Goal: Find specific page/section: Find specific page/section

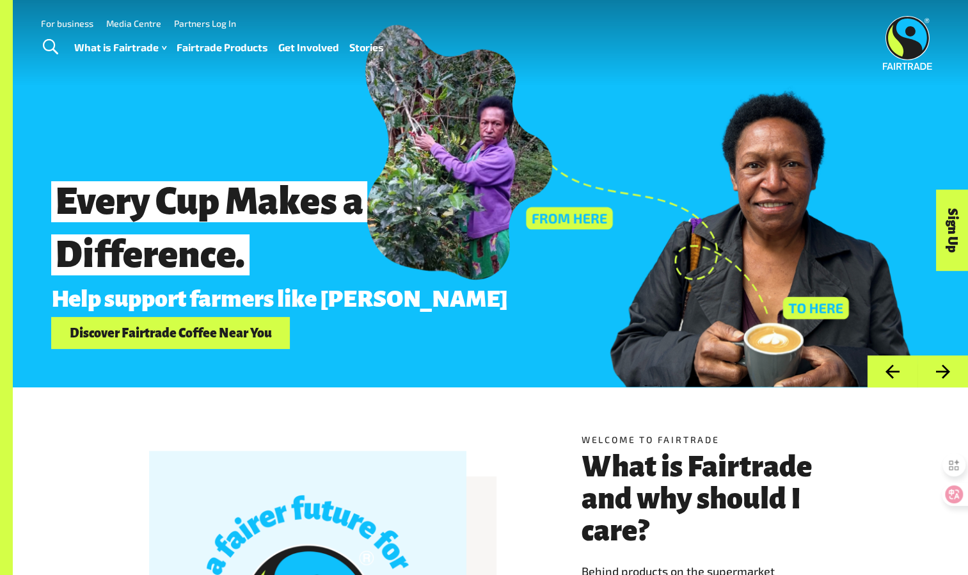
click at [206, 49] on link "Fairtrade Products" at bounding box center [223, 47] width 92 height 19
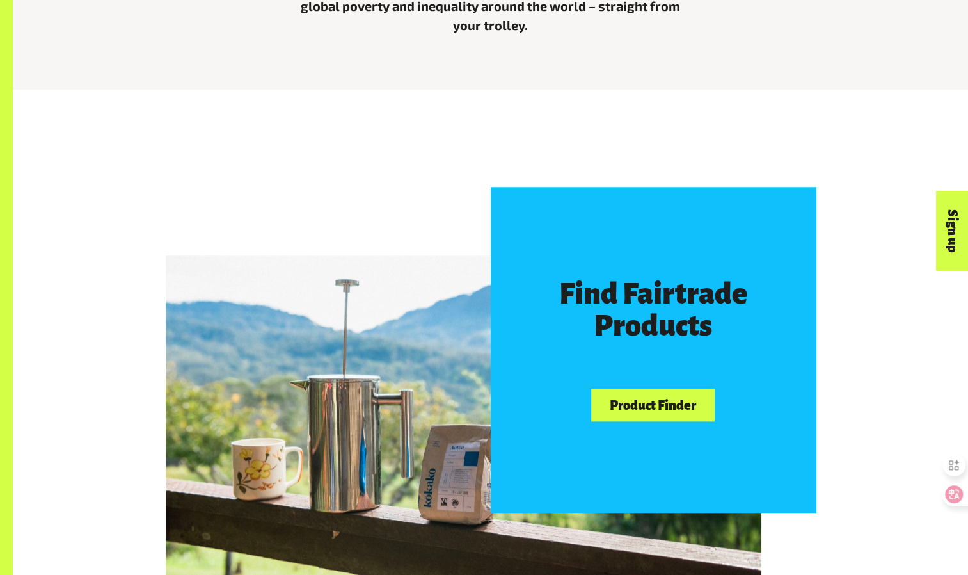
scroll to position [575, 0]
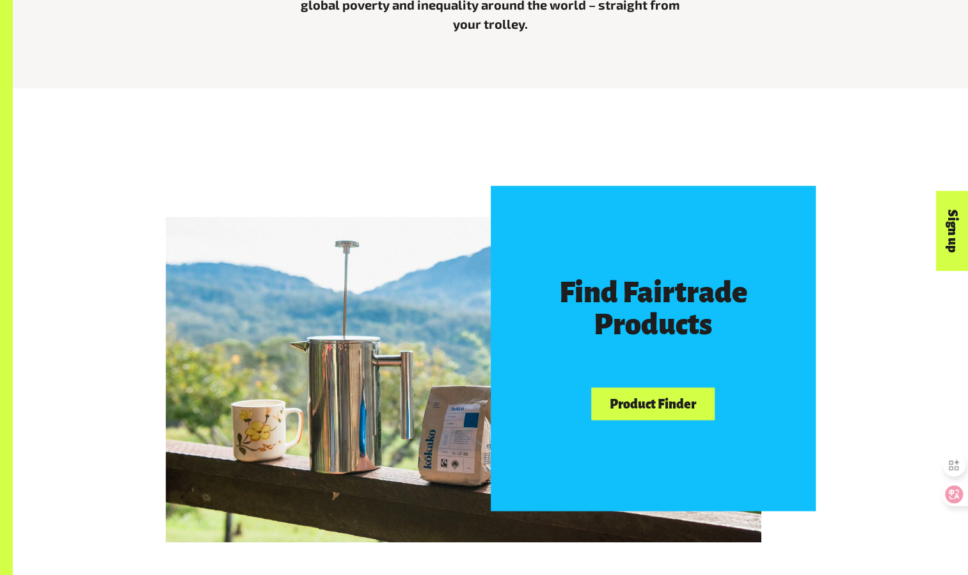
click at [646, 397] on link "Product Finder" at bounding box center [652, 403] width 123 height 33
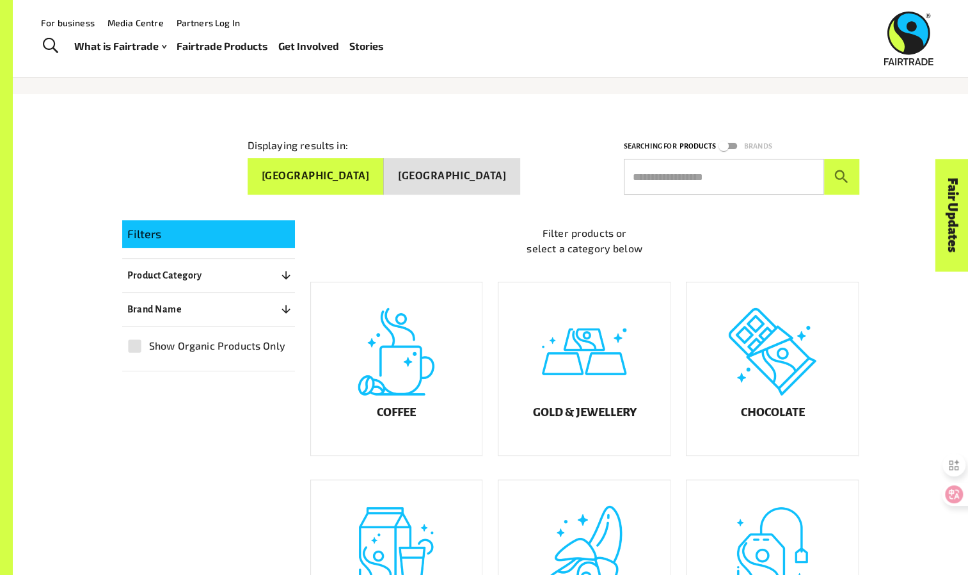
scroll to position [142, 0]
